Goal: Communication & Community: Answer question/provide support

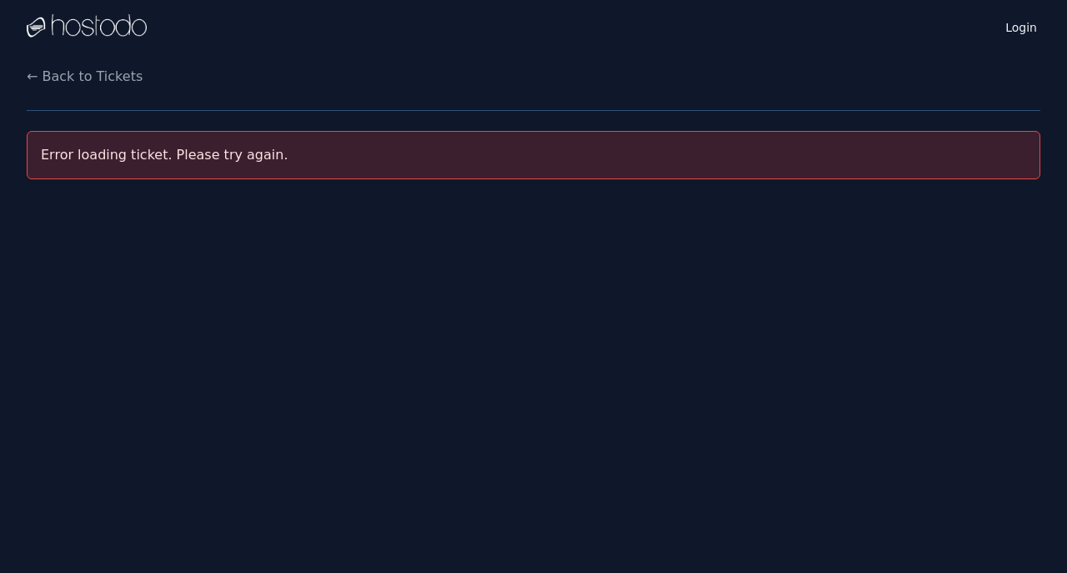
click at [1009, 34] on link "Login" at bounding box center [1021, 26] width 38 height 20
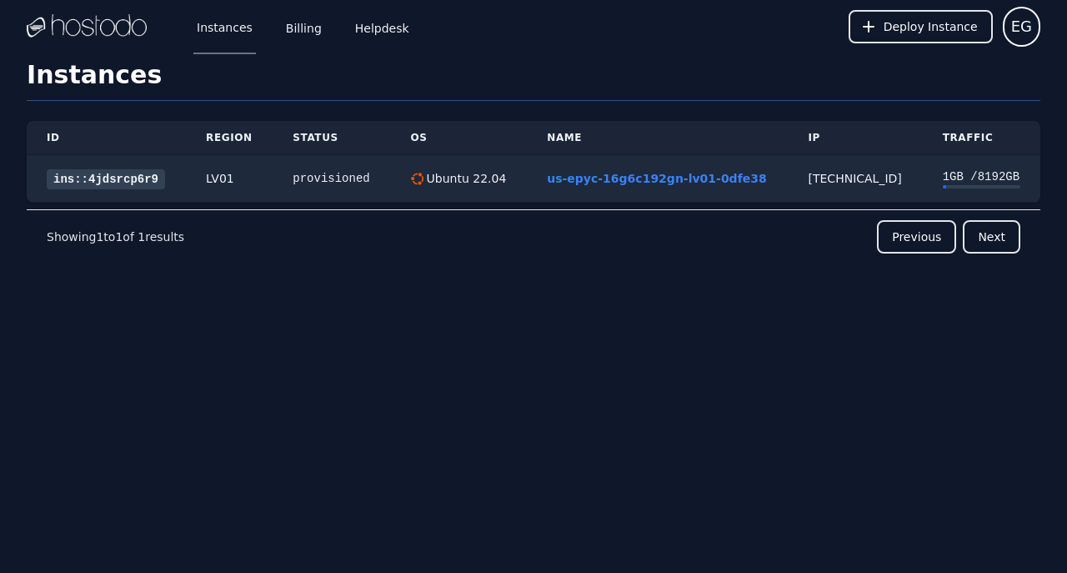
click at [302, 34] on link "Billing" at bounding box center [304, 26] width 43 height 55
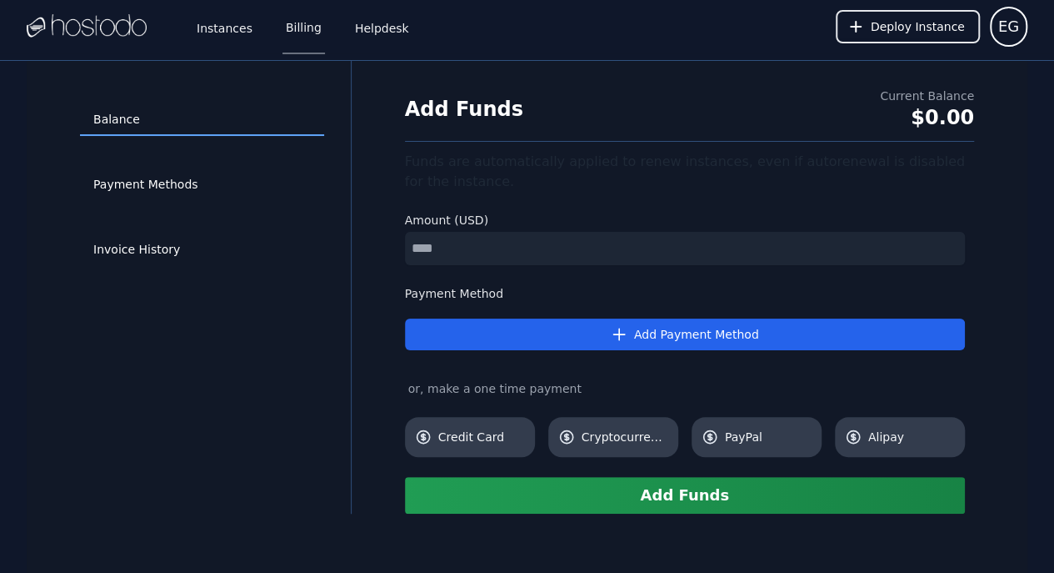
click at [383, 31] on link "Helpdesk" at bounding box center [382, 26] width 61 height 55
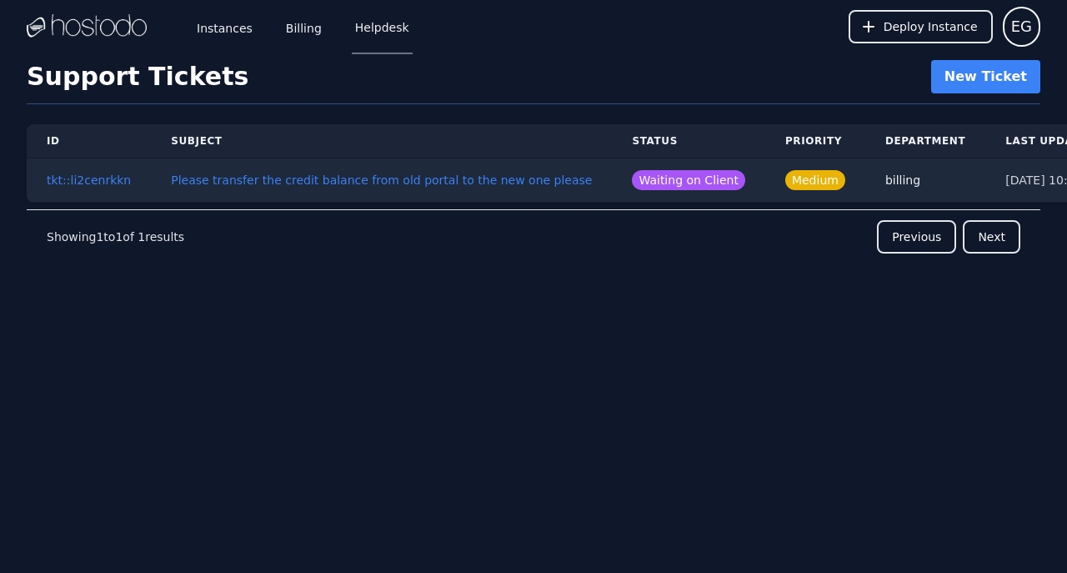
click at [398, 182] on button "Please transfer the credit balance from old portal to the new one please" at bounding box center [381, 180] width 421 height 17
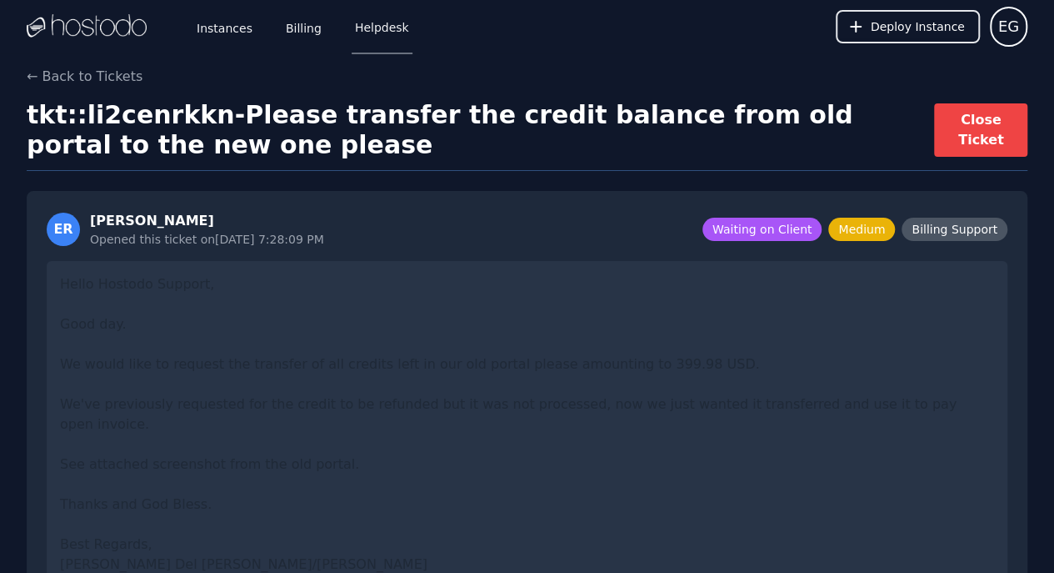
click at [116, 36] on img at bounding box center [87, 26] width 120 height 25
click at [110, 23] on img at bounding box center [87, 26] width 120 height 25
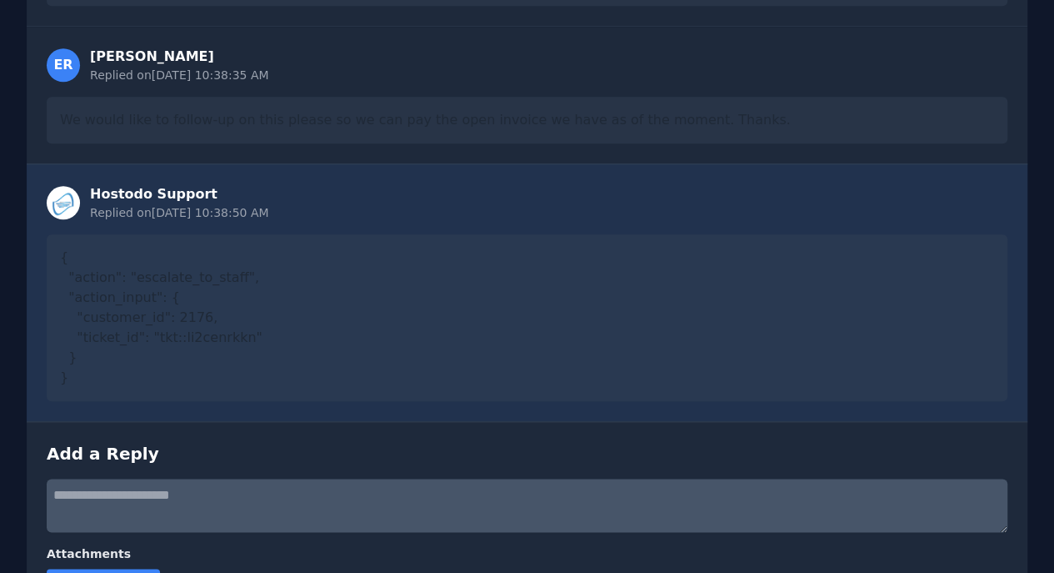
scroll to position [818, 0]
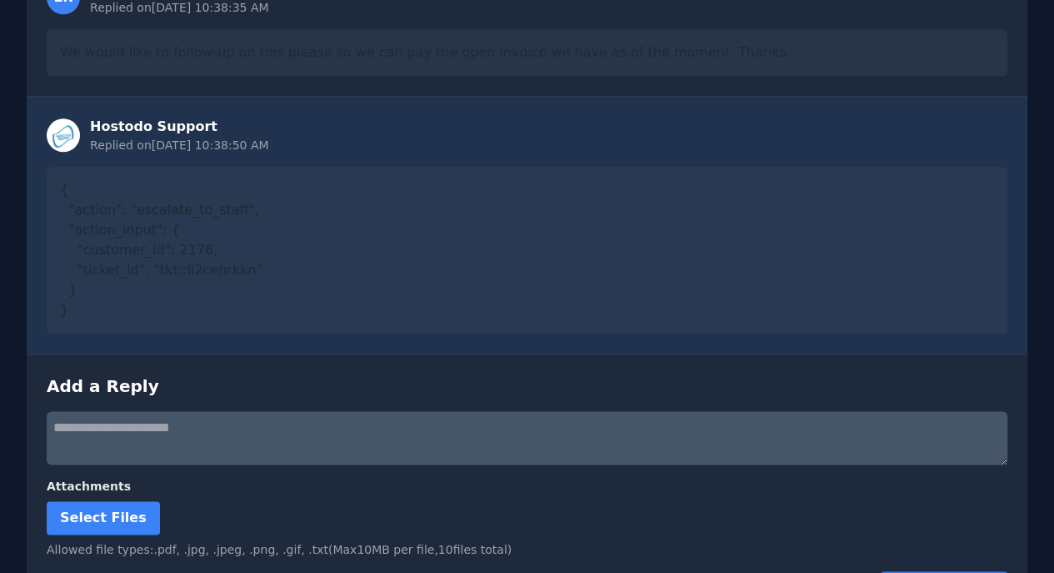
click at [272, 411] on textarea at bounding box center [527, 437] width 961 height 53
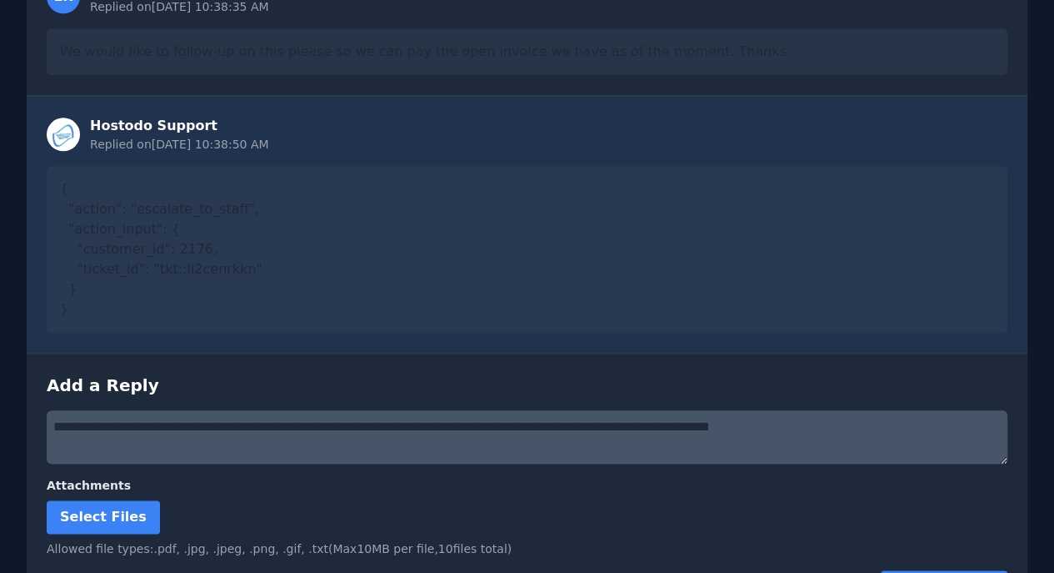
click at [190, 410] on textarea "**********" at bounding box center [527, 436] width 961 height 53
click at [380, 410] on textarea "**********" at bounding box center [527, 436] width 961 height 53
click at [195, 427] on textarea "**********" at bounding box center [527, 436] width 961 height 53
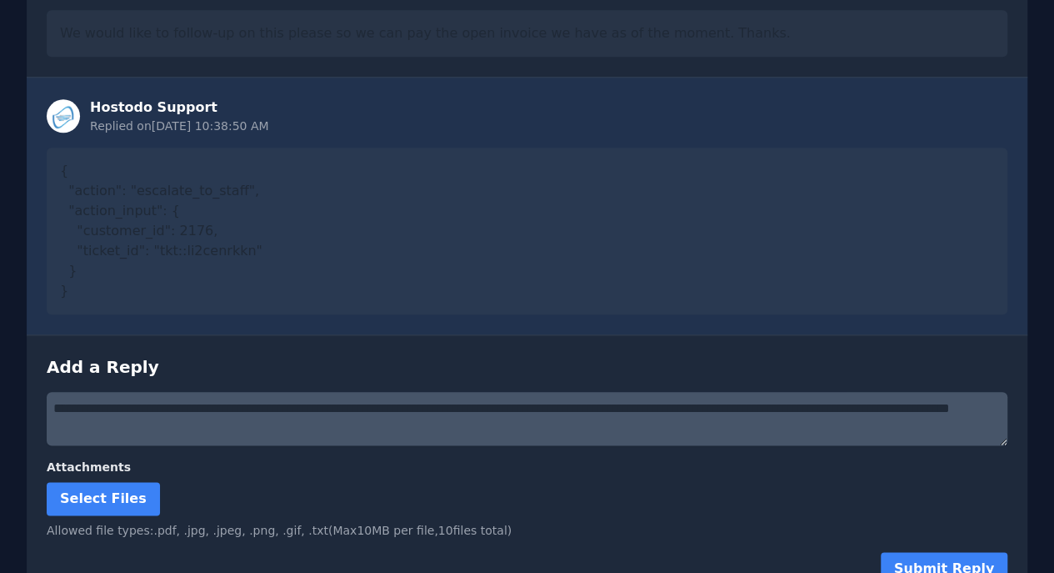
scroll to position [779, 0]
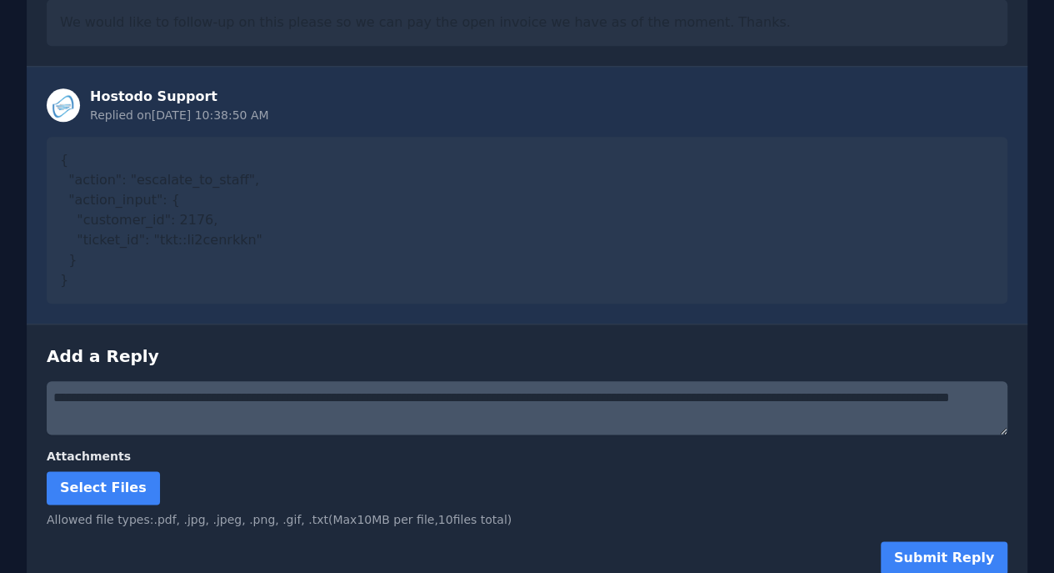
type textarea "**********"
click at [931, 541] on button "Submit Reply" at bounding box center [944, 557] width 127 height 33
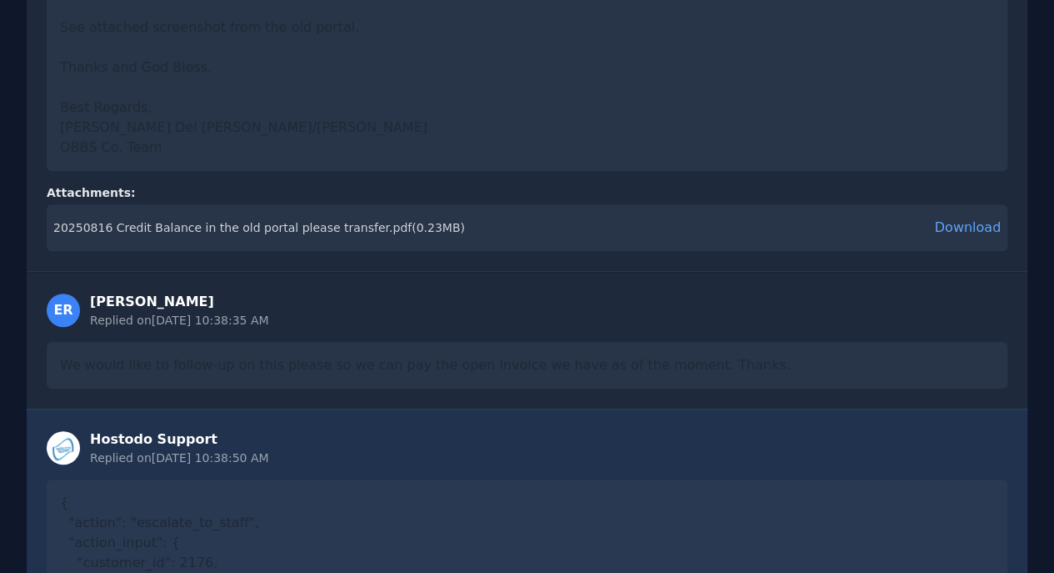
scroll to position [0, 0]
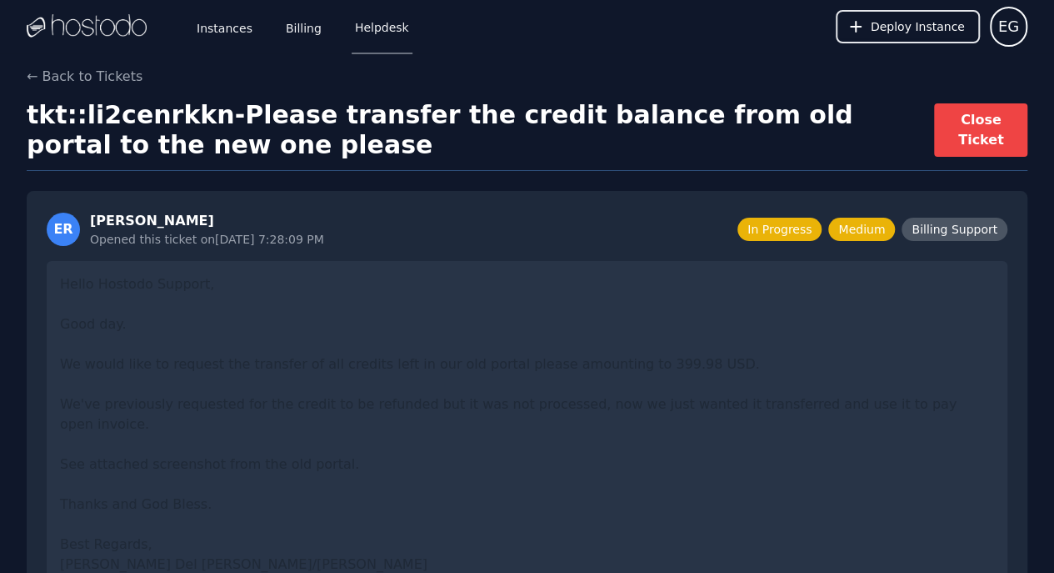
click at [115, 40] on div at bounding box center [87, 26] width 120 height 53
click at [110, 29] on img at bounding box center [87, 26] width 120 height 25
click at [283, 36] on link "Billing" at bounding box center [304, 26] width 43 height 55
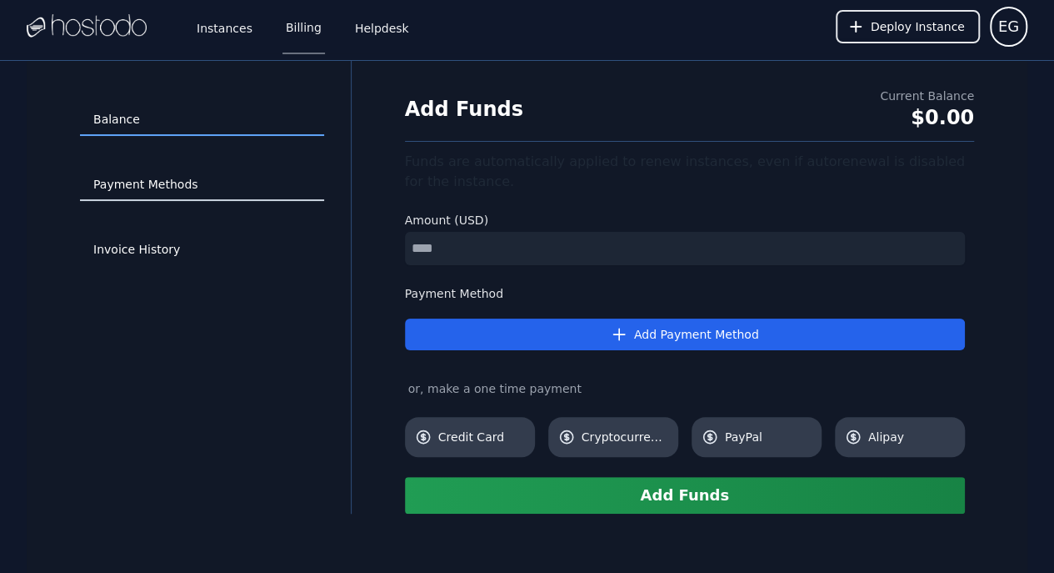
click at [160, 188] on link "Payment Methods" at bounding box center [202, 185] width 244 height 32
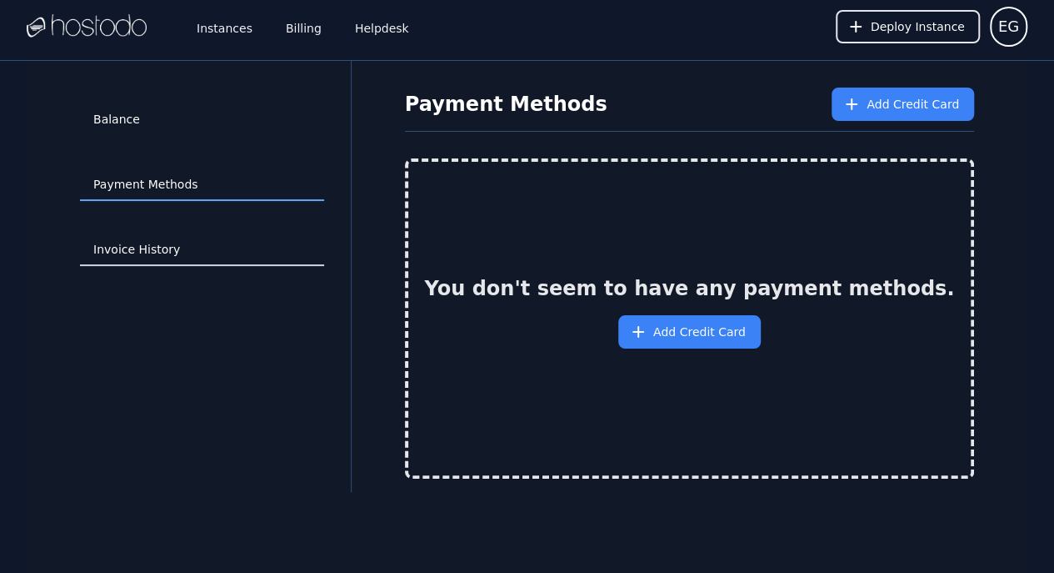
click at [147, 258] on link "Invoice History" at bounding box center [202, 250] width 244 height 32
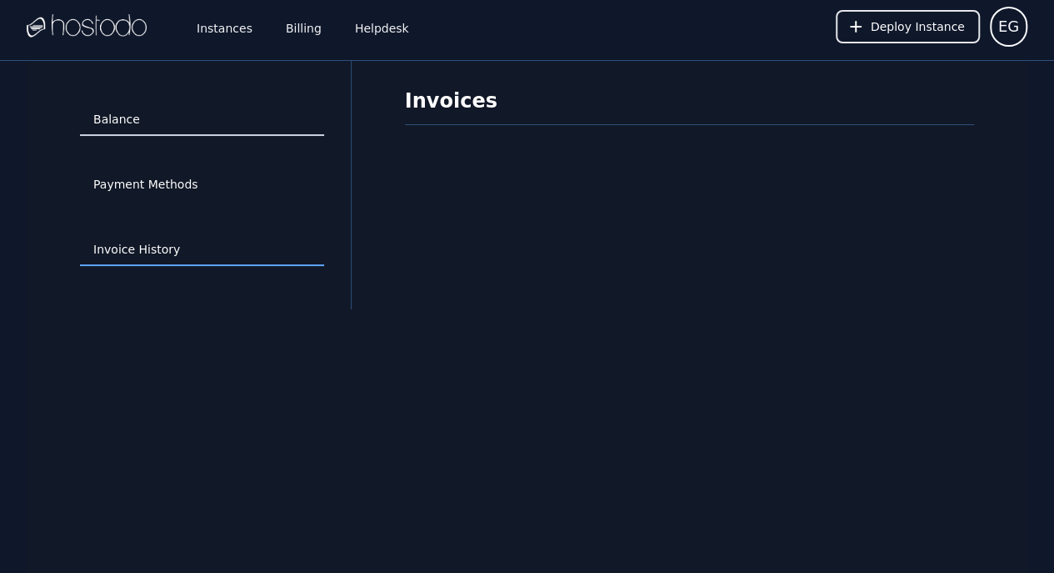
click at [148, 130] on link "Balance" at bounding box center [202, 120] width 244 height 32
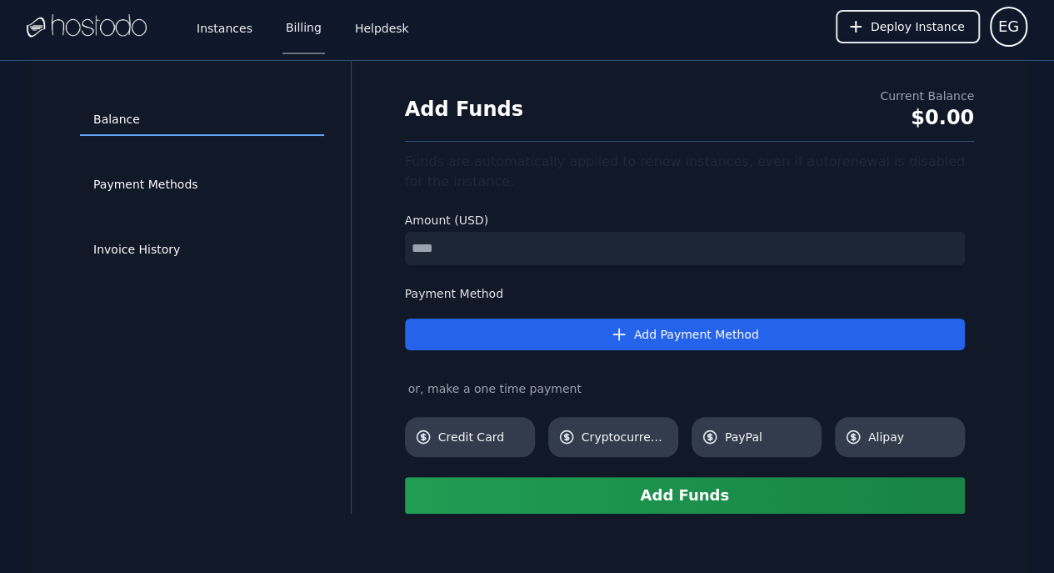
click at [375, 30] on link "Helpdesk" at bounding box center [382, 26] width 61 height 55
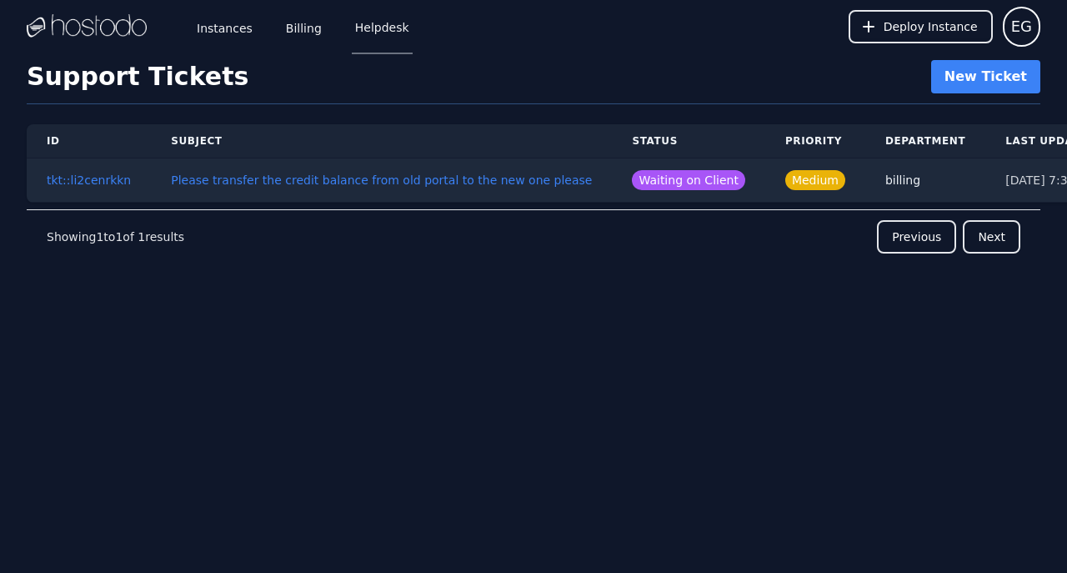
click at [232, 25] on link "Instances" at bounding box center [224, 26] width 63 height 55
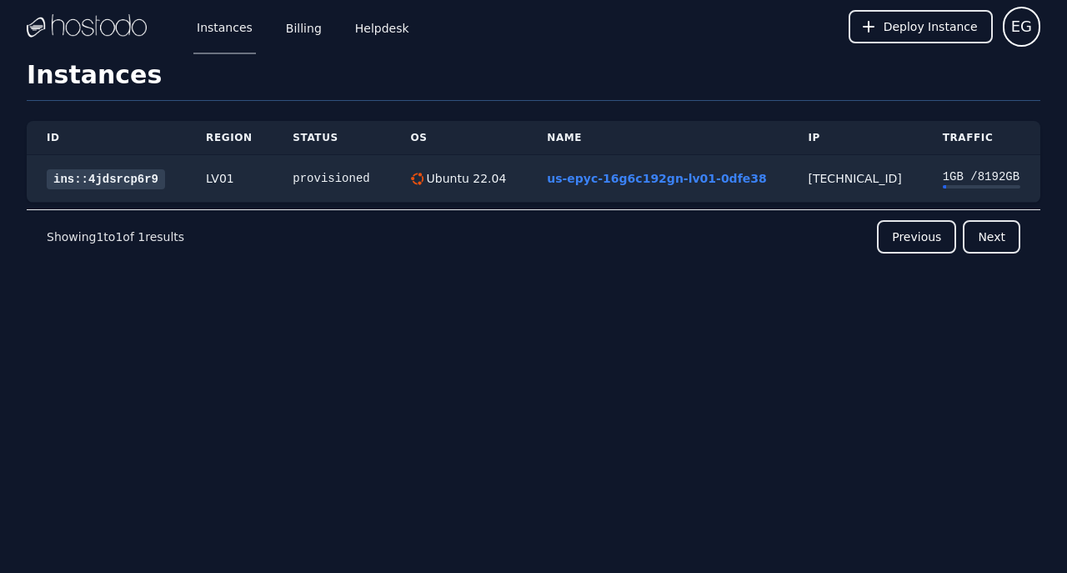
click at [362, 26] on link "Helpdesk" at bounding box center [382, 26] width 61 height 55
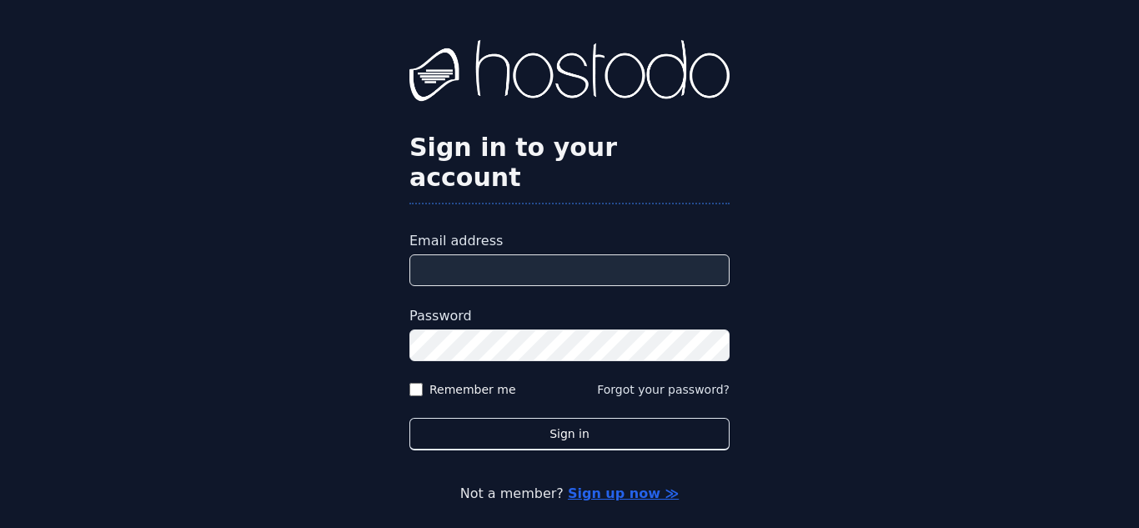
click at [492, 254] on input "Email address" at bounding box center [569, 270] width 320 height 32
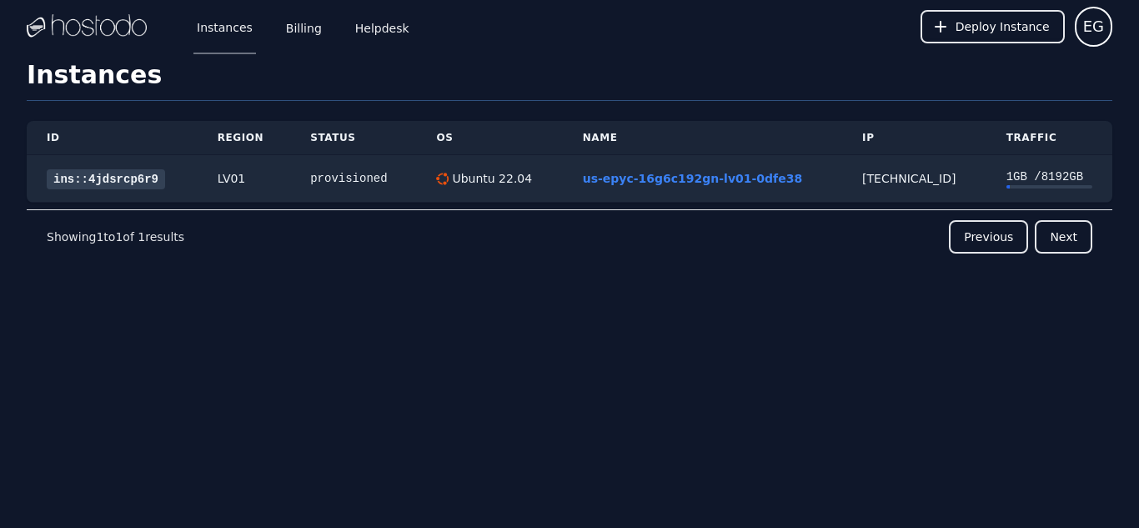
click at [283, 18] on link "Billing" at bounding box center [304, 26] width 43 height 55
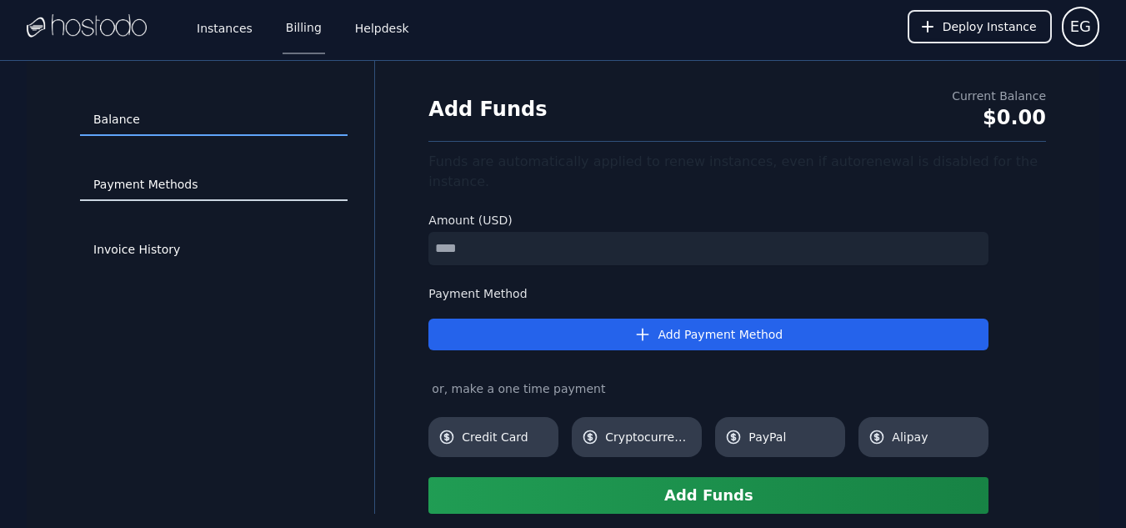
click at [149, 179] on link "Payment Methods" at bounding box center [214, 185] width 268 height 32
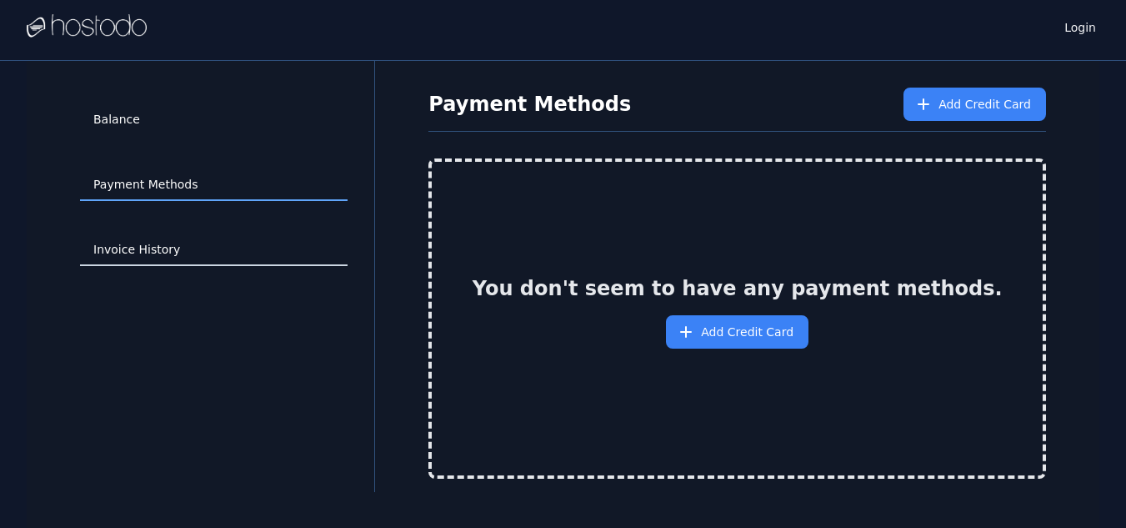
click at [153, 244] on link "Invoice History" at bounding box center [214, 250] width 268 height 32
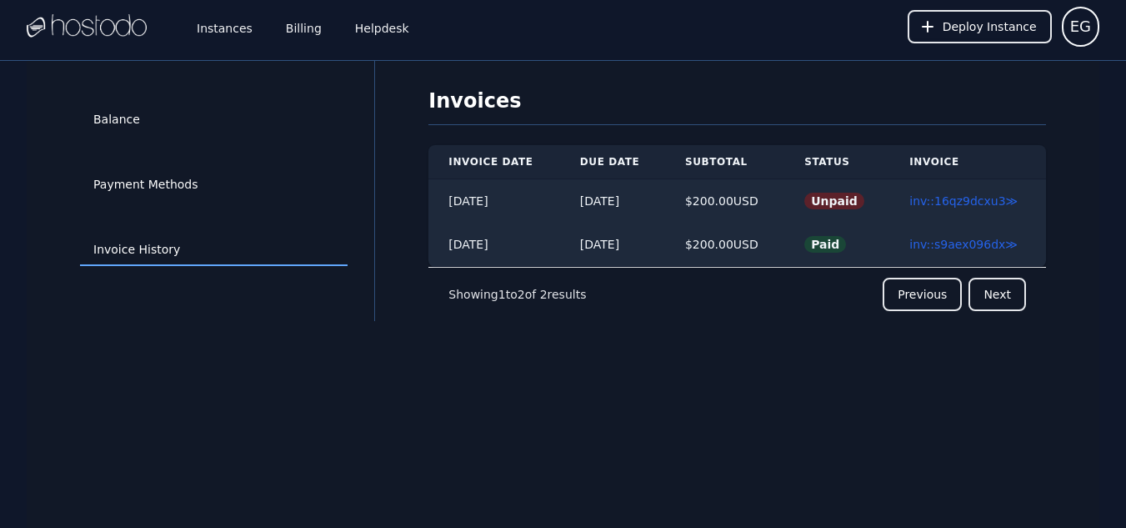
click at [933, 202] on link "inv::16qz9dcxu3 ≫" at bounding box center [963, 200] width 108 height 13
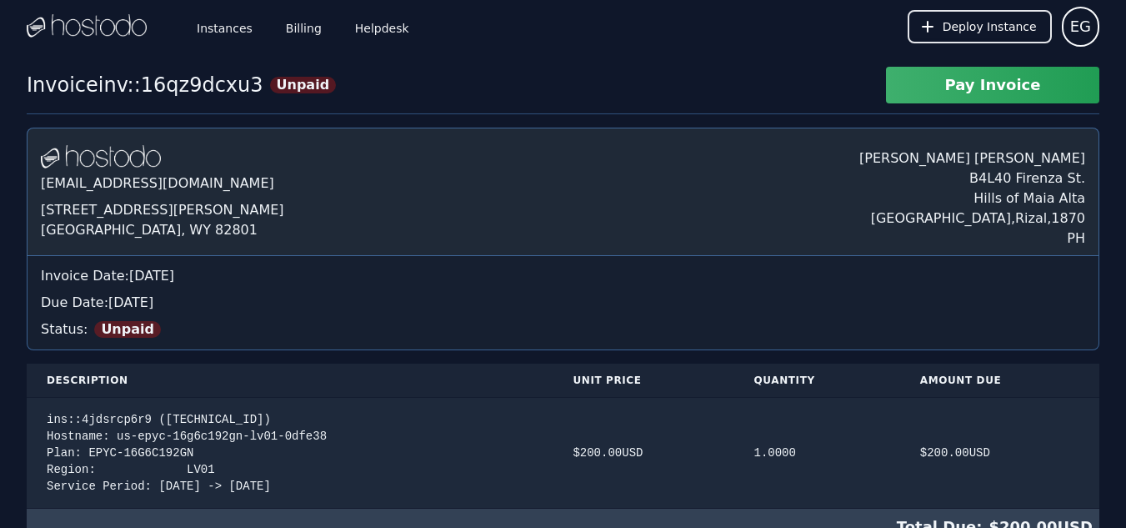
click at [367, 30] on link "Helpdesk" at bounding box center [382, 26] width 61 height 55
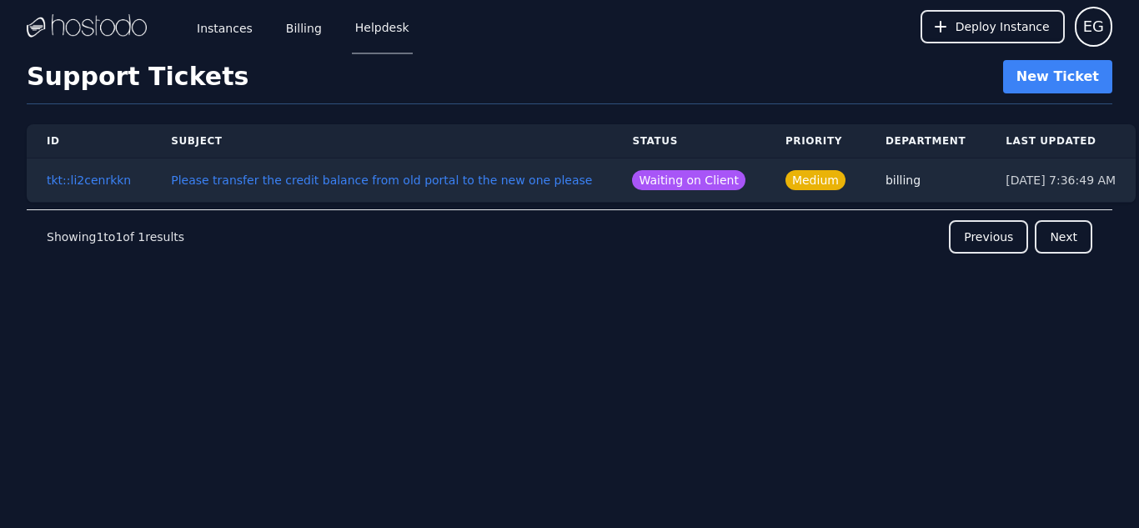
click at [99, 178] on button "tkt::li2cenrkkn" at bounding box center [89, 180] width 84 height 17
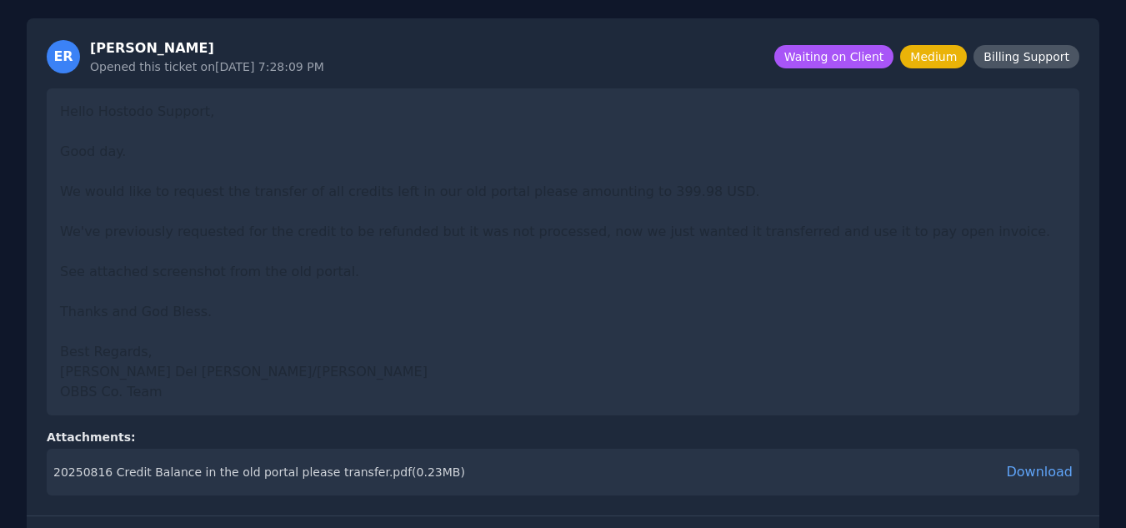
scroll to position [74, 0]
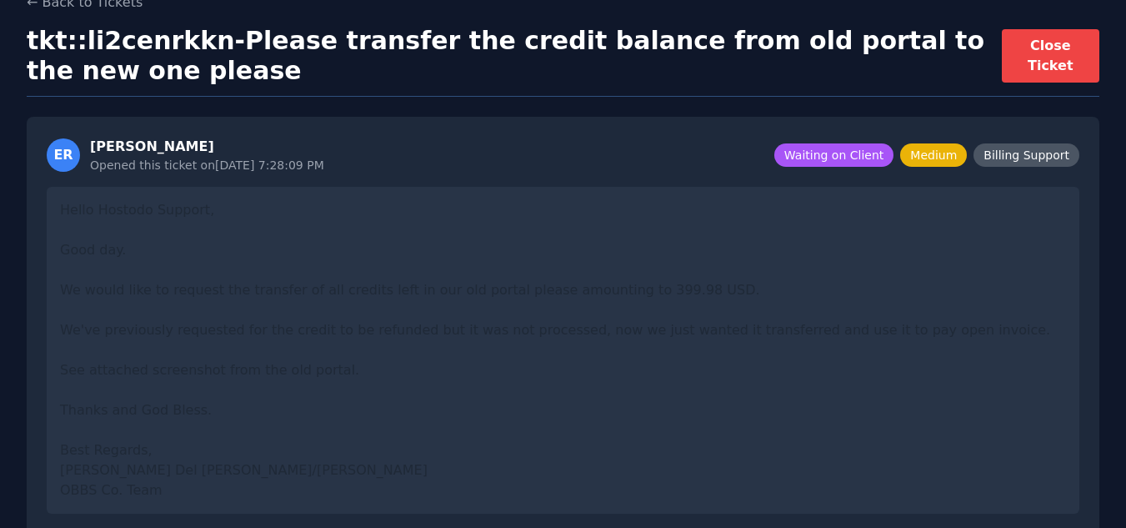
click at [1044, 158] on span "Billing Support" at bounding box center [1026, 154] width 106 height 23
